Goal: Task Accomplishment & Management: Manage account settings

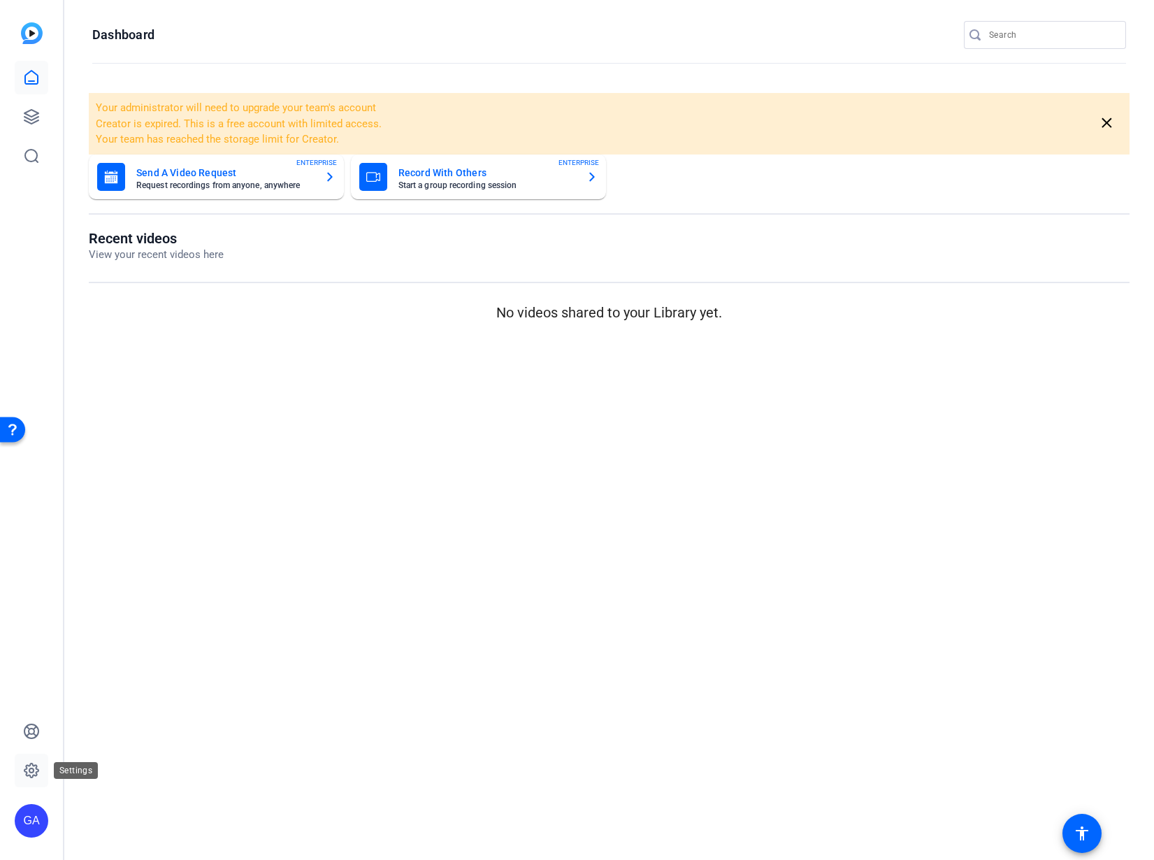
click at [35, 782] on link at bounding box center [32, 771] width 34 height 34
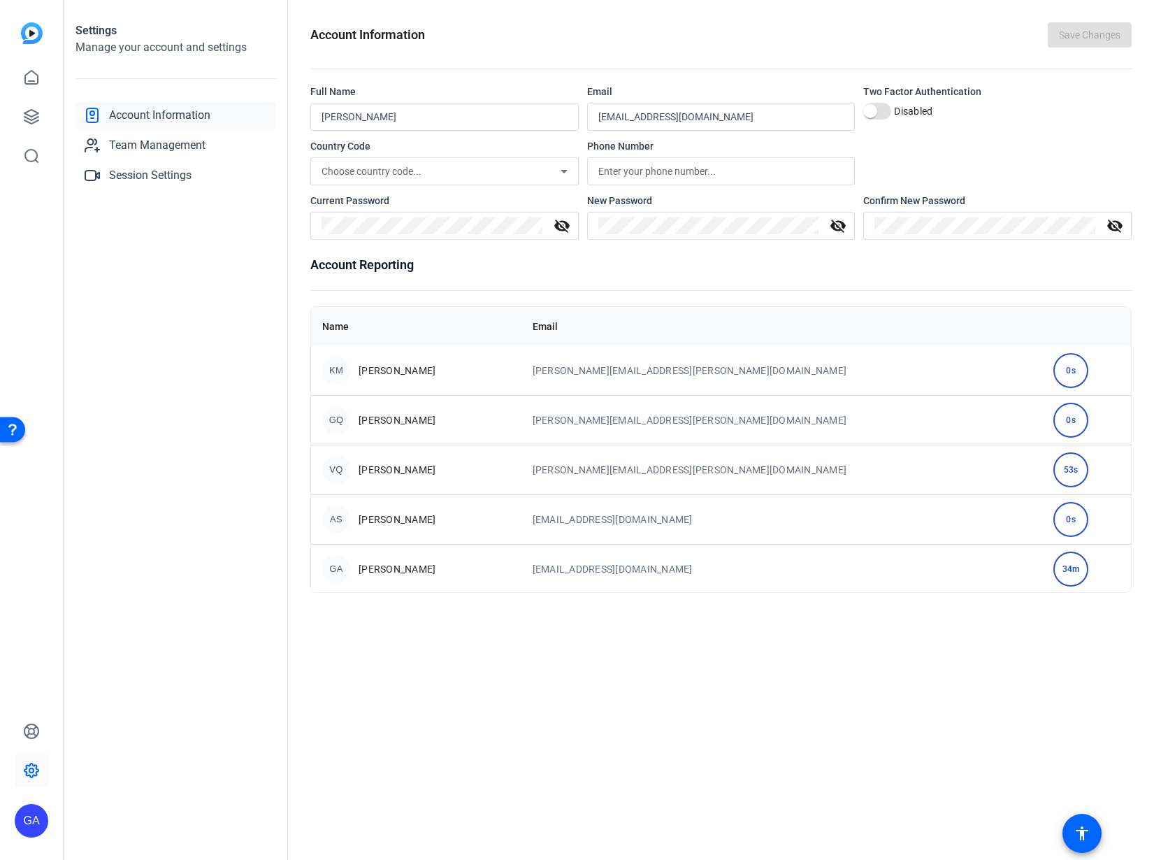
scroll to position [449, 0]
drag, startPoint x: 1024, startPoint y: 473, endPoint x: 1031, endPoint y: 471, distance: 7.1
click at [1054, 471] on div "0s" at bounding box center [1071, 468] width 35 height 35
drag, startPoint x: 431, startPoint y: 471, endPoint x: 732, endPoint y: 488, distance: 301.1
click at [708, 491] on tr "AS [PERSON_NAME] [EMAIL_ADDRESS][DOMAIN_NAME] 0s" at bounding box center [721, 468] width 820 height 50
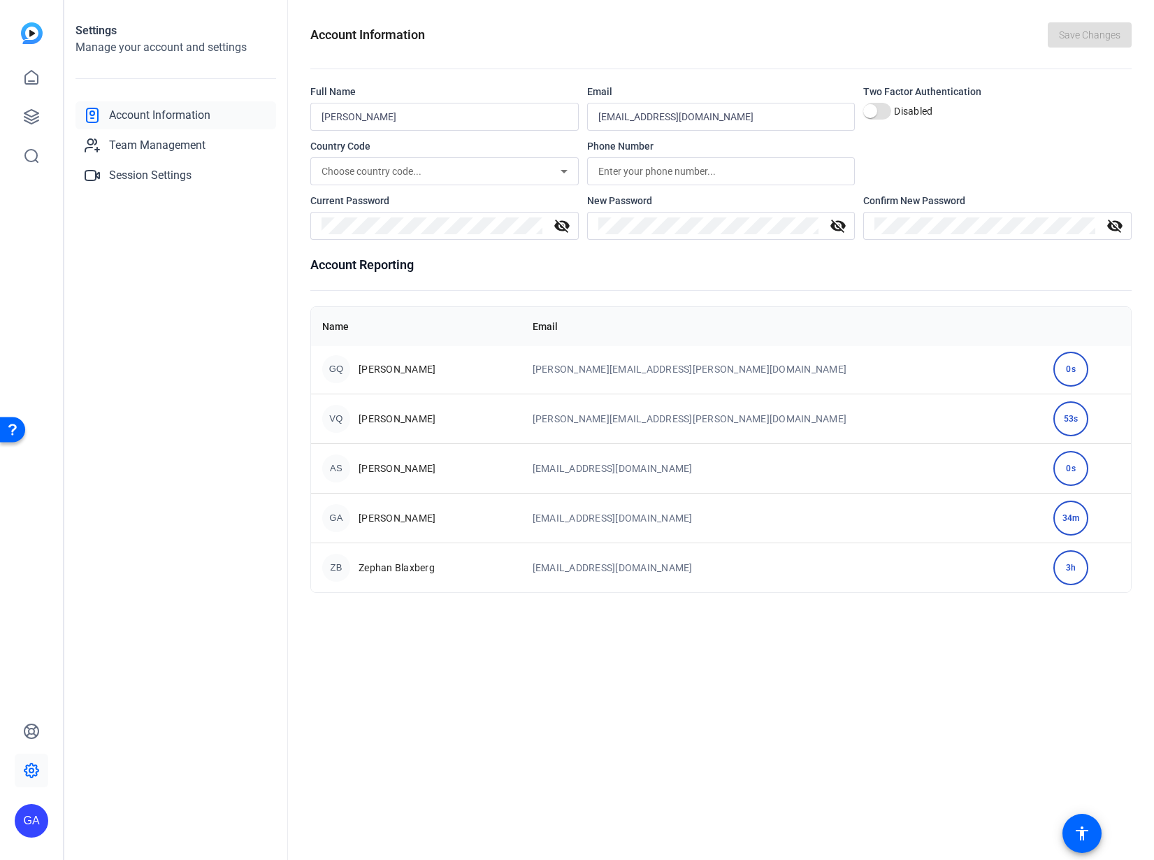
click at [742, 488] on td "[EMAIL_ADDRESS][DOMAIN_NAME]" at bounding box center [782, 468] width 521 height 50
click at [450, 182] on div "Choose country code..." at bounding box center [445, 171] width 246 height 28
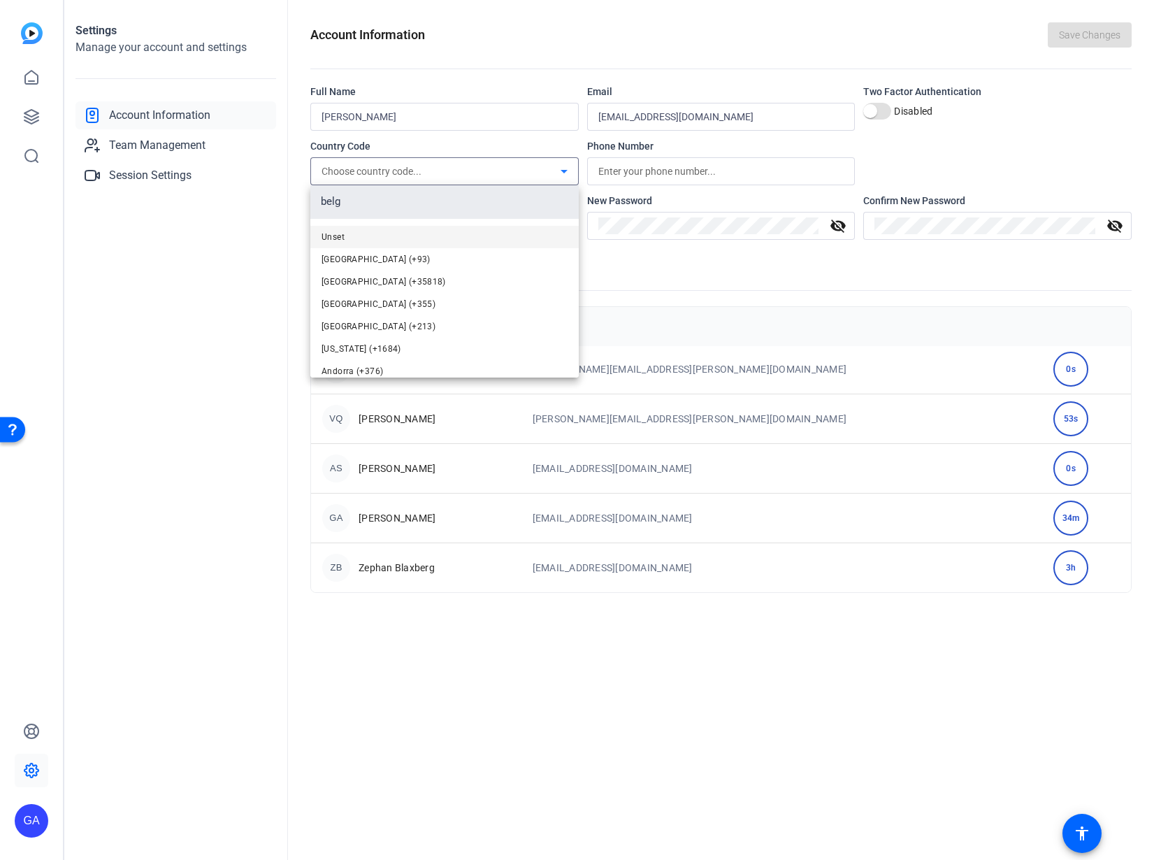
scroll to position [0, 0]
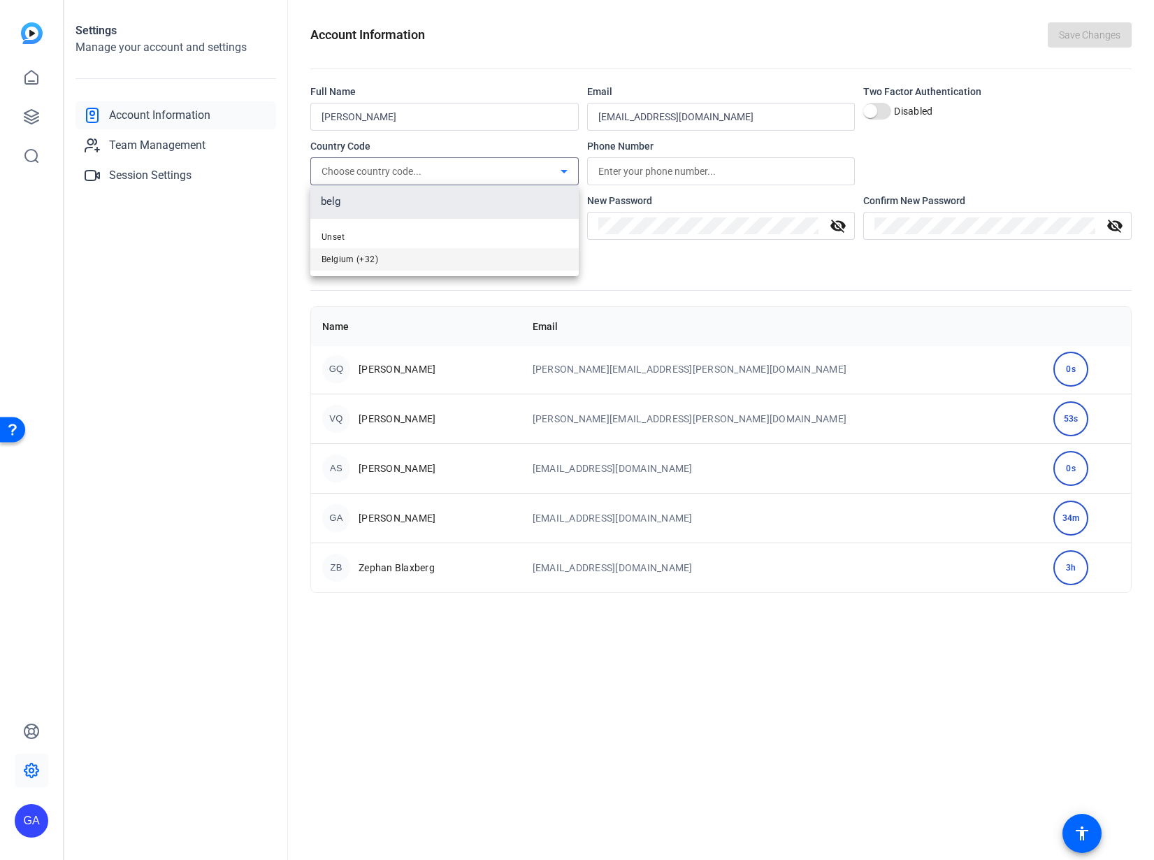
type input "belg"
click at [415, 268] on mat-option "Belgium (+32)" at bounding box center [444, 259] width 268 height 22
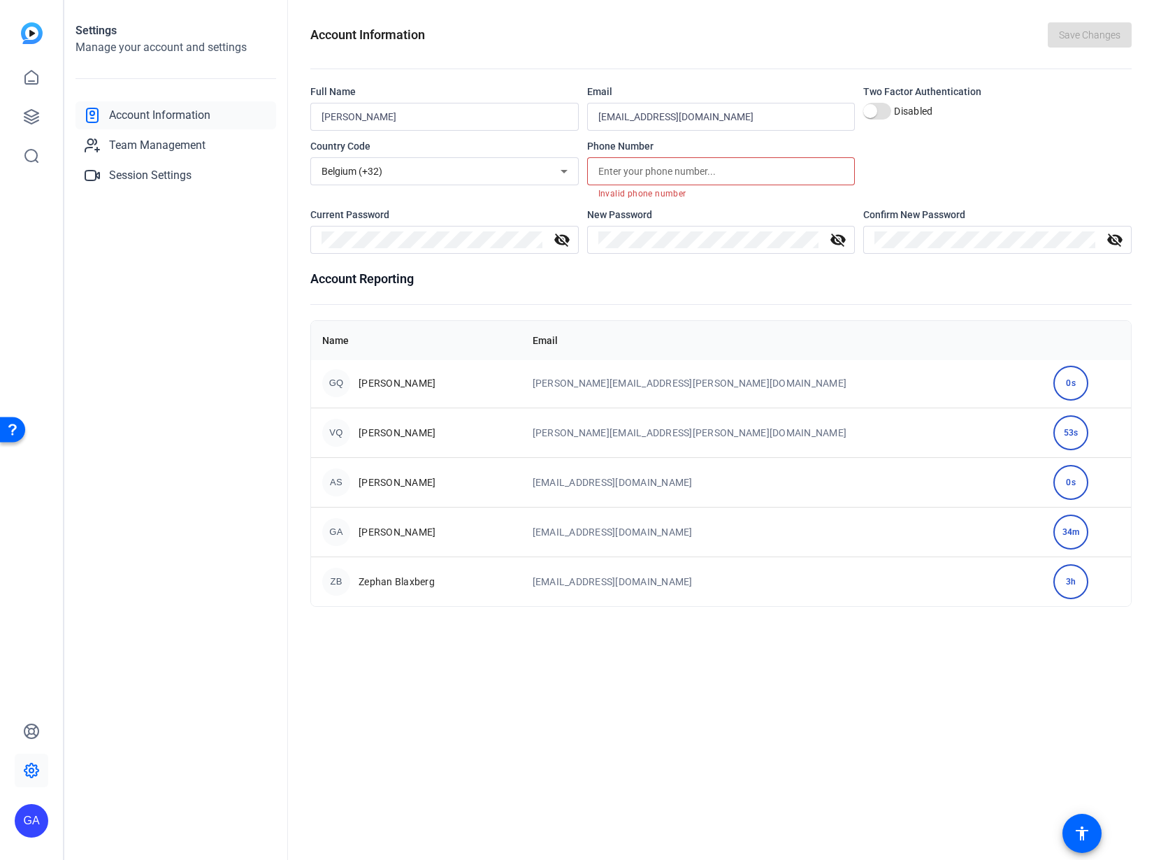
click at [657, 165] on input "text" at bounding box center [722, 171] width 246 height 17
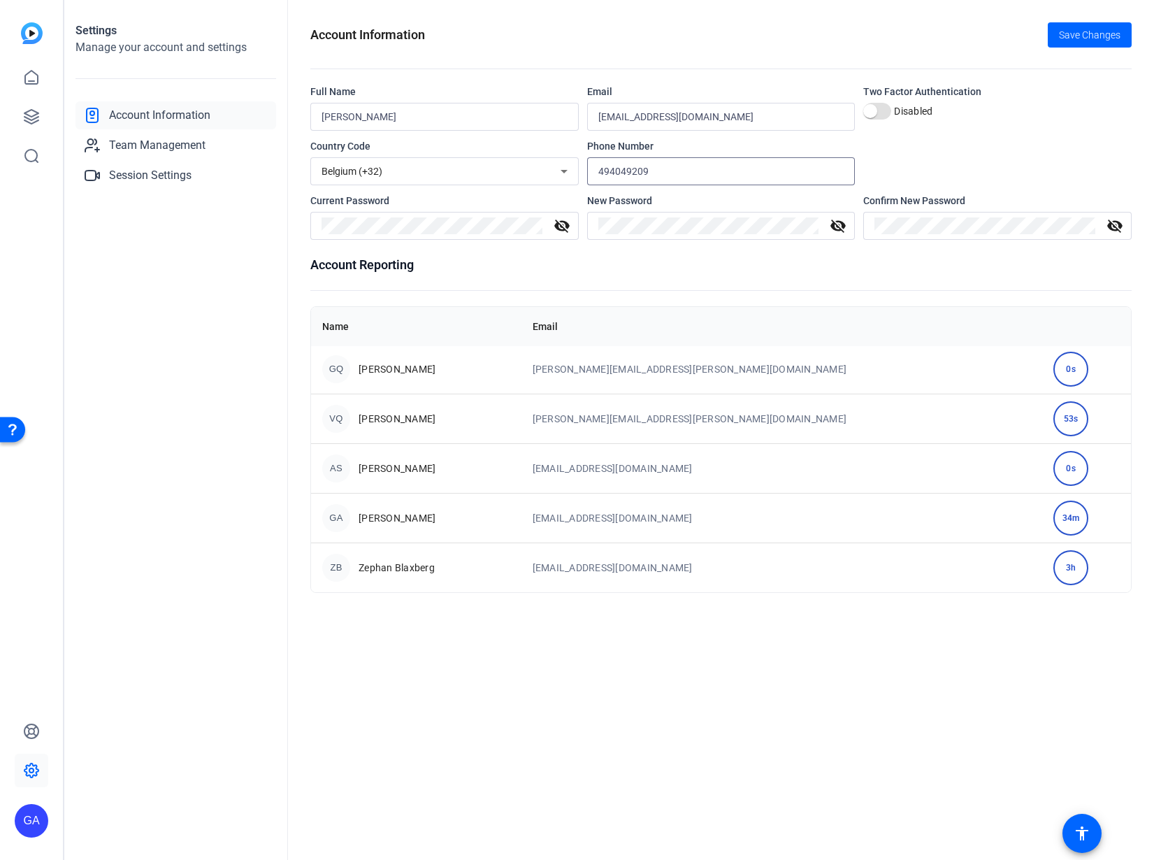
type input "494049209"
click at [226, 387] on div "Settings Manage your account and settings Account Information Team Management S…" at bounding box center [176, 430] width 224 height 860
click at [211, 160] on div "Account Information Team Management Session Settings" at bounding box center [176, 145] width 201 height 88
click at [210, 151] on link "Team Management" at bounding box center [176, 145] width 201 height 28
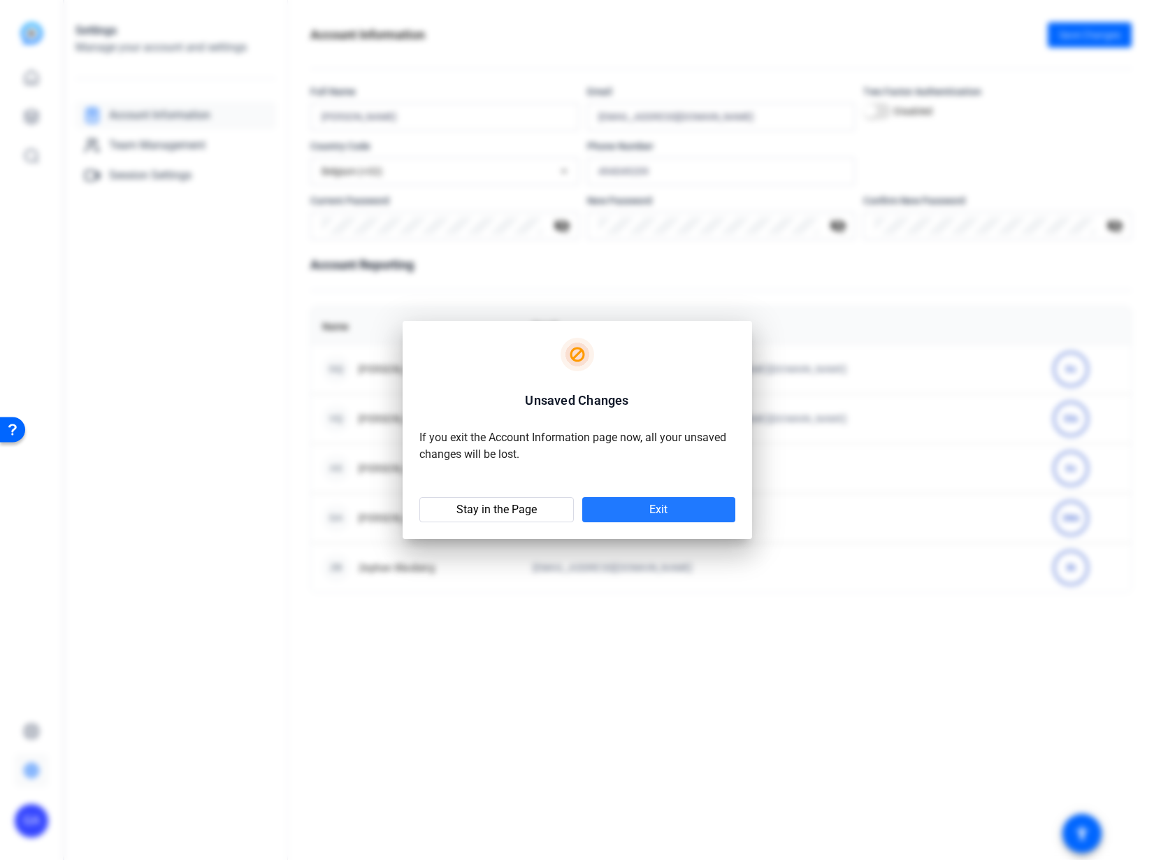
drag, startPoint x: 618, startPoint y: 620, endPoint x: 628, endPoint y: 608, distance: 15.4
click at [622, 620] on div "Unsaved Changes If you exit the Account Information page now, all your unsaved …" at bounding box center [577, 430] width 1154 height 860
click at [507, 513] on span "Stay in the Page" at bounding box center [497, 510] width 80 height 14
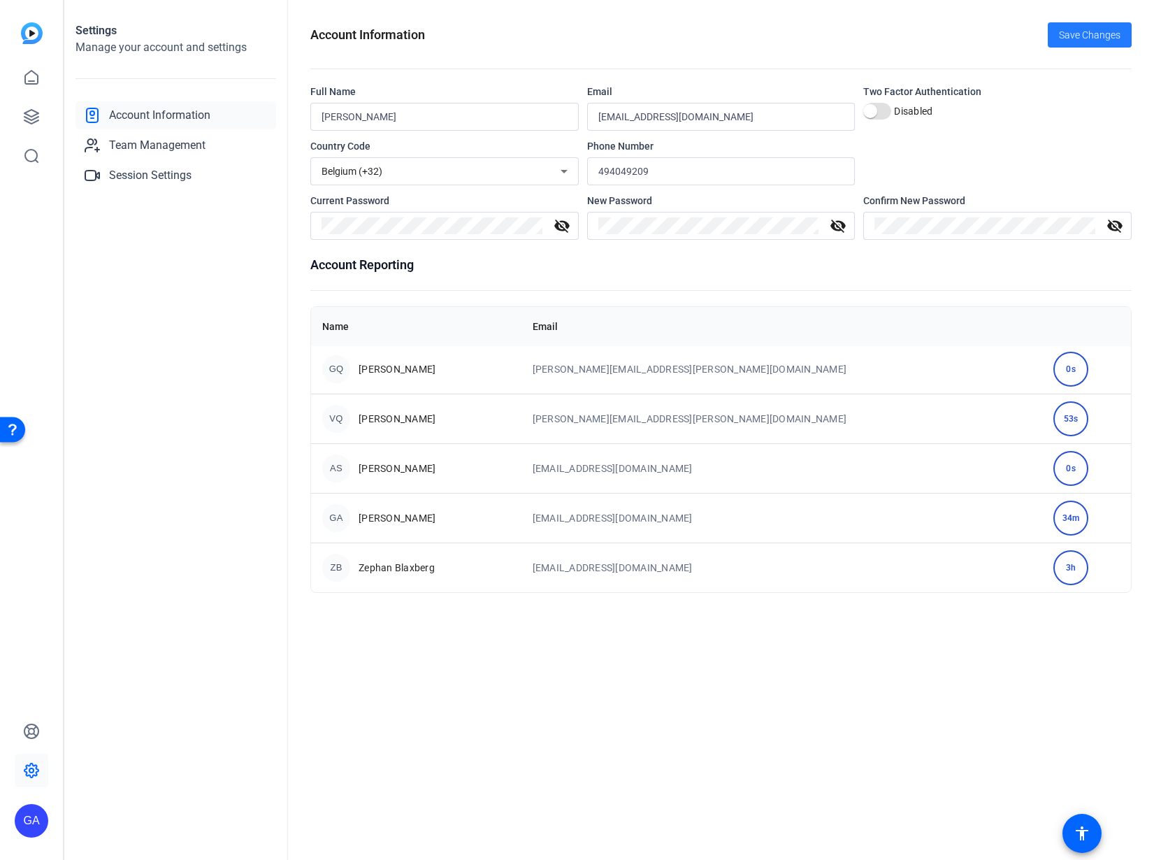
click at [1068, 37] on span "Save Changes" at bounding box center [1090, 35] width 62 height 15
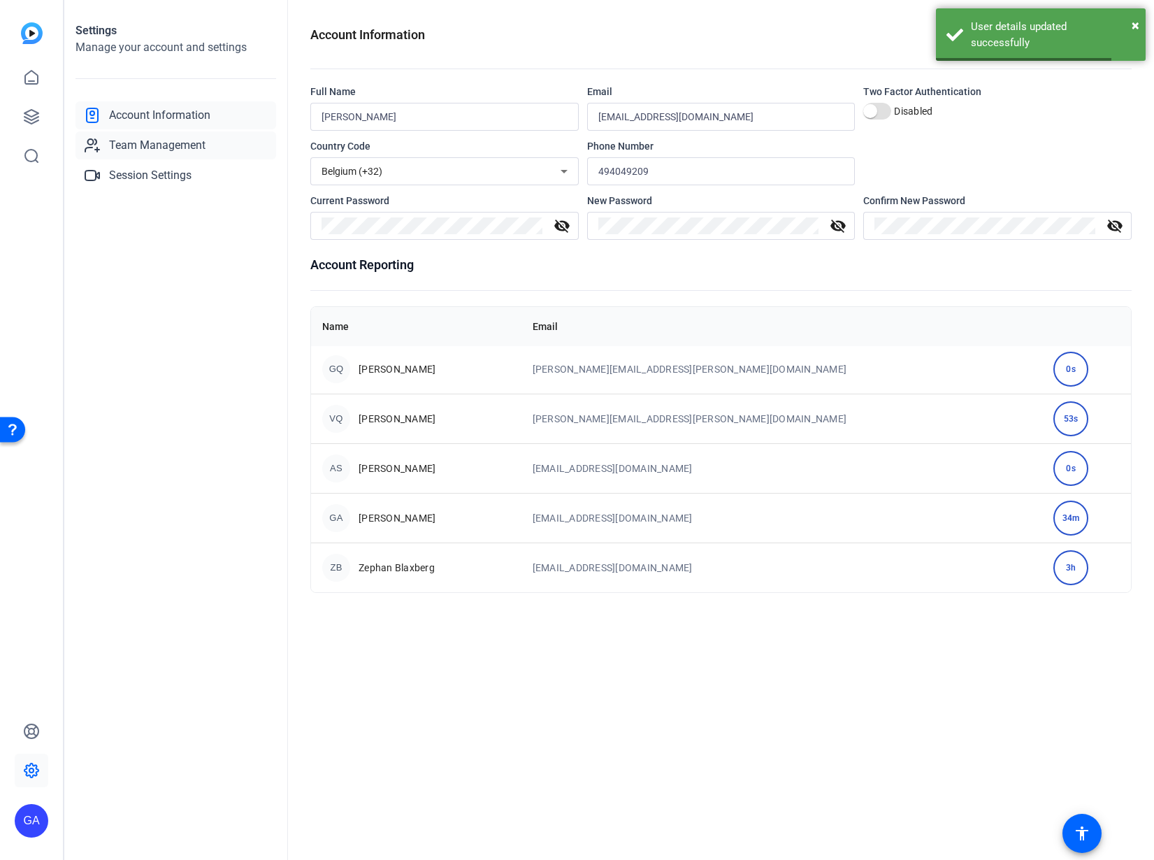
click at [212, 151] on link "Team Management" at bounding box center [176, 145] width 201 height 28
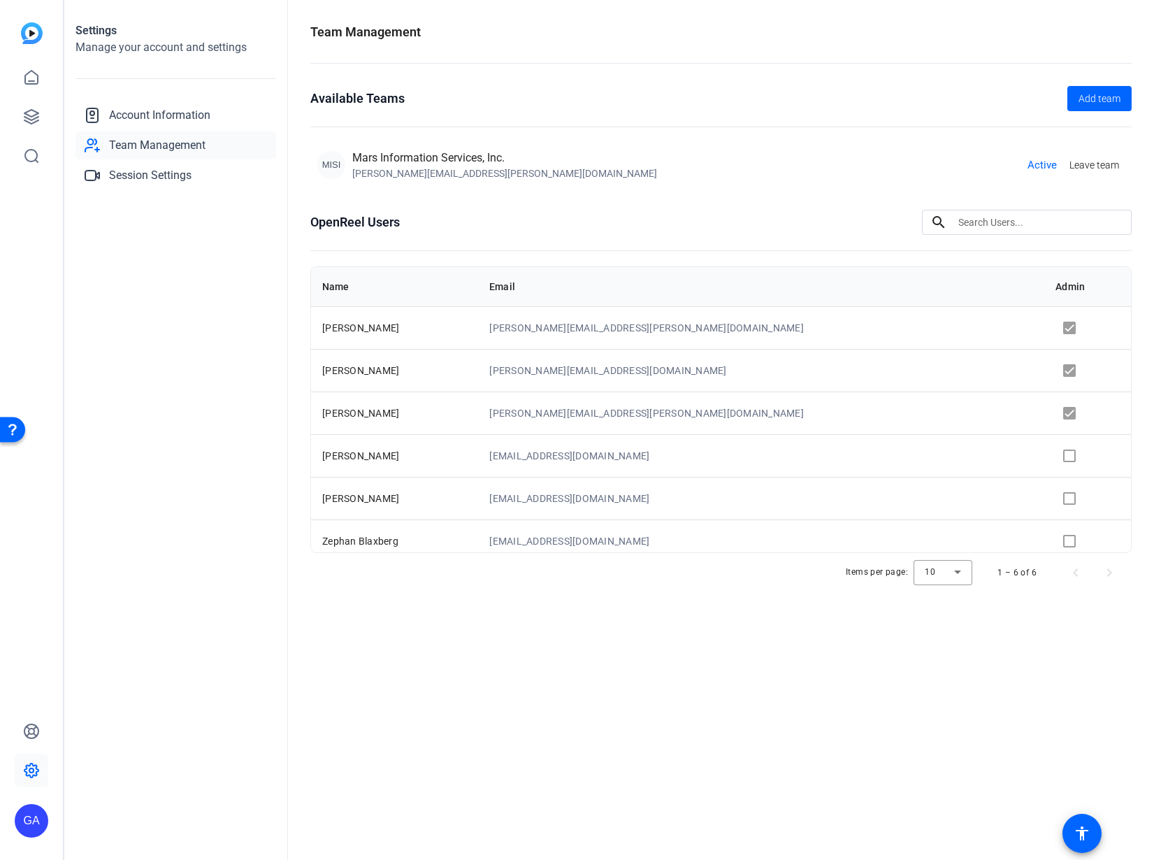
scroll to position [10, 0]
